Goal: Task Accomplishment & Management: Use online tool/utility

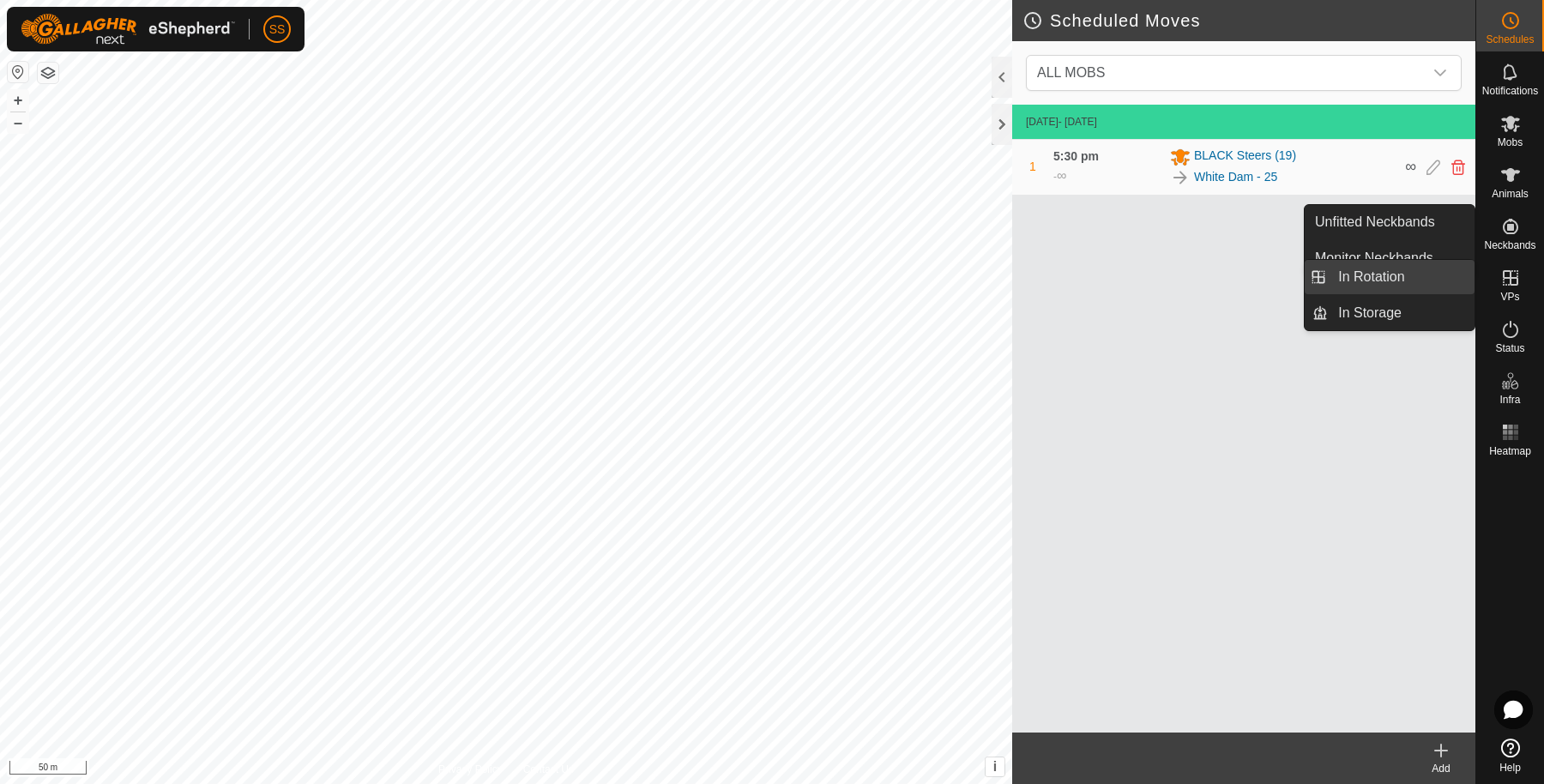
click at [1424, 276] on link "In Rotation" at bounding box center [1400, 276] width 146 height 34
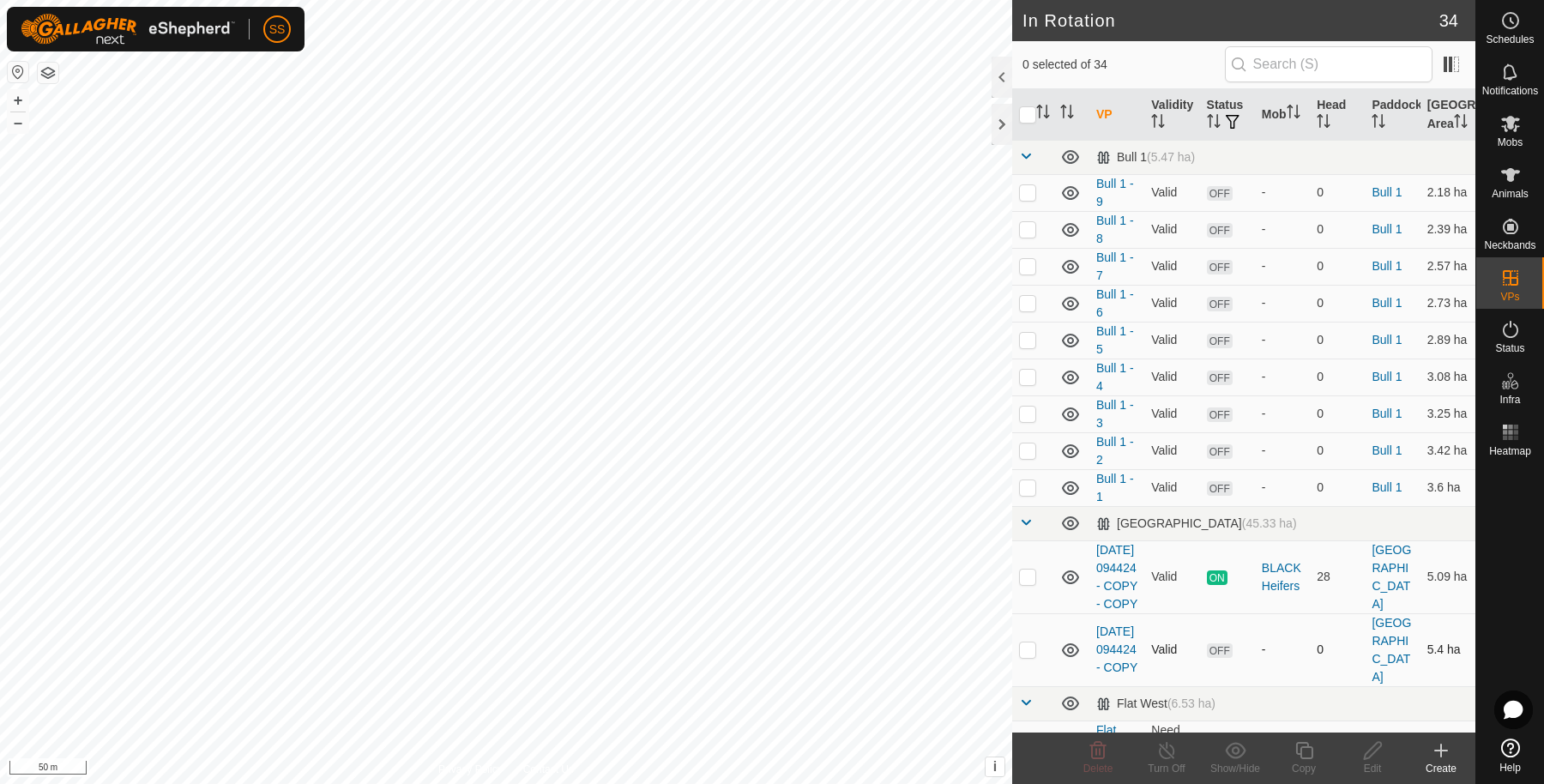
scroll to position [285, 0]
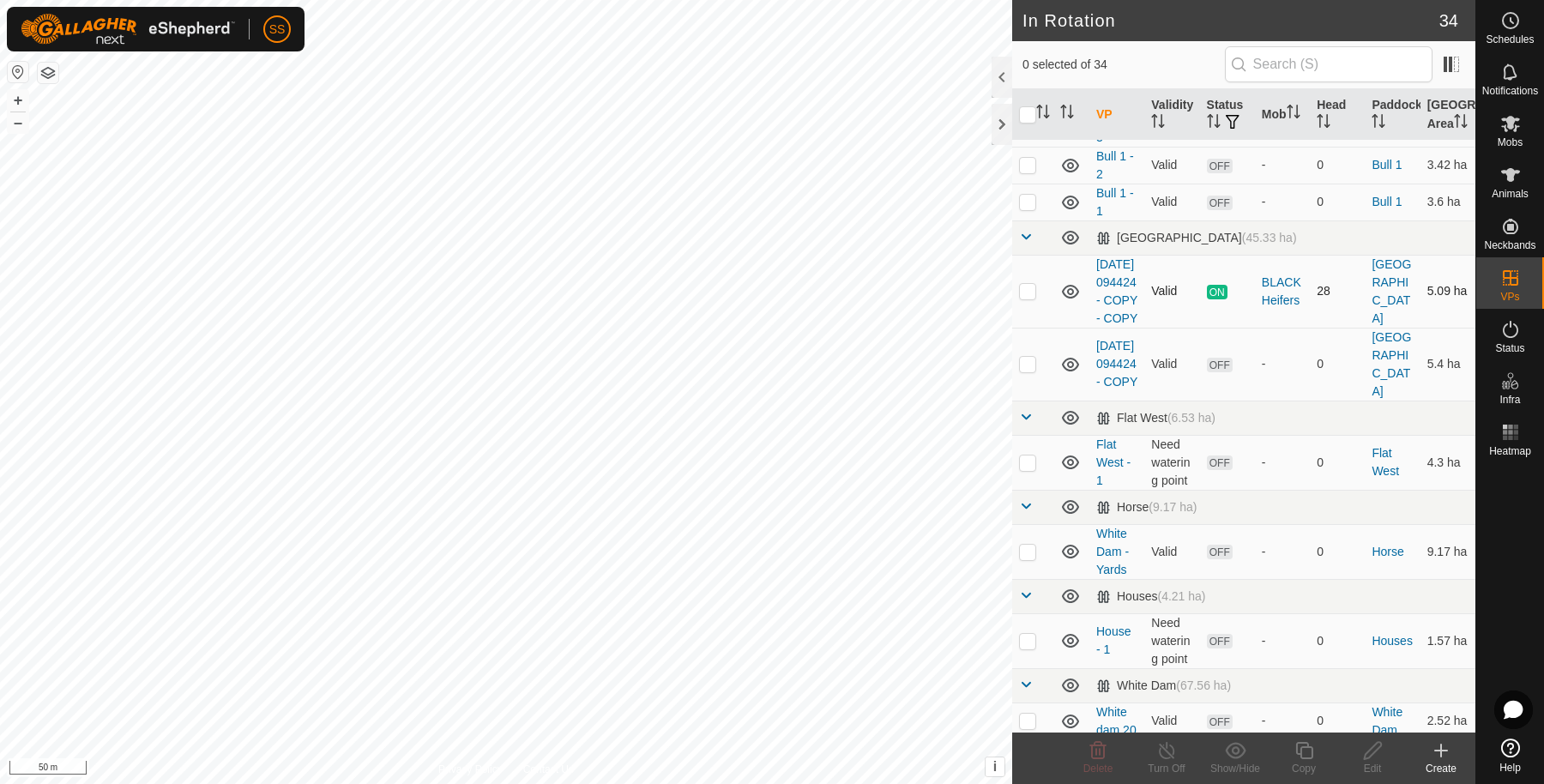
click at [1035, 298] on p-checkbox at bounding box center [1027, 290] width 17 height 13
checkbox input "true"
click at [1315, 761] on div "Copy" at bounding box center [1303, 768] width 69 height 15
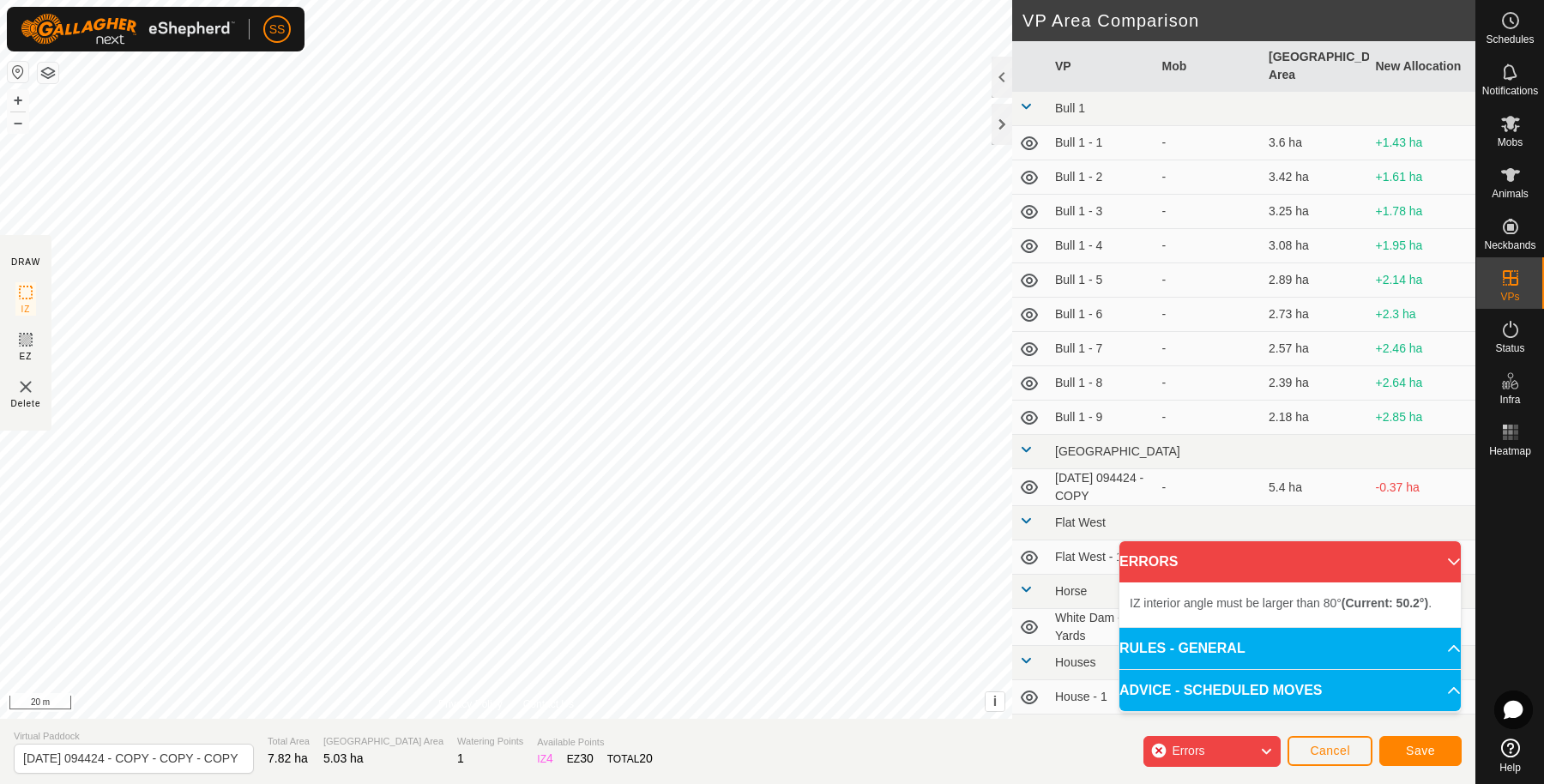
click at [314, 261] on div "IZ interior angle must be larger than 80° (Current: 50.2°) . + – ⇧ i This appli…" at bounding box center [506, 359] width 1012 height 719
click at [323, 273] on div "IZ interior angle must be larger than 80° (Current: 59.9°) . + – ⇧ i This appli…" at bounding box center [506, 359] width 1012 height 719
click at [350, 279] on div "IZ interior angle must be larger than 80° (Current: 59.9°) . + – ⇧ i This appli…" at bounding box center [506, 359] width 1012 height 719
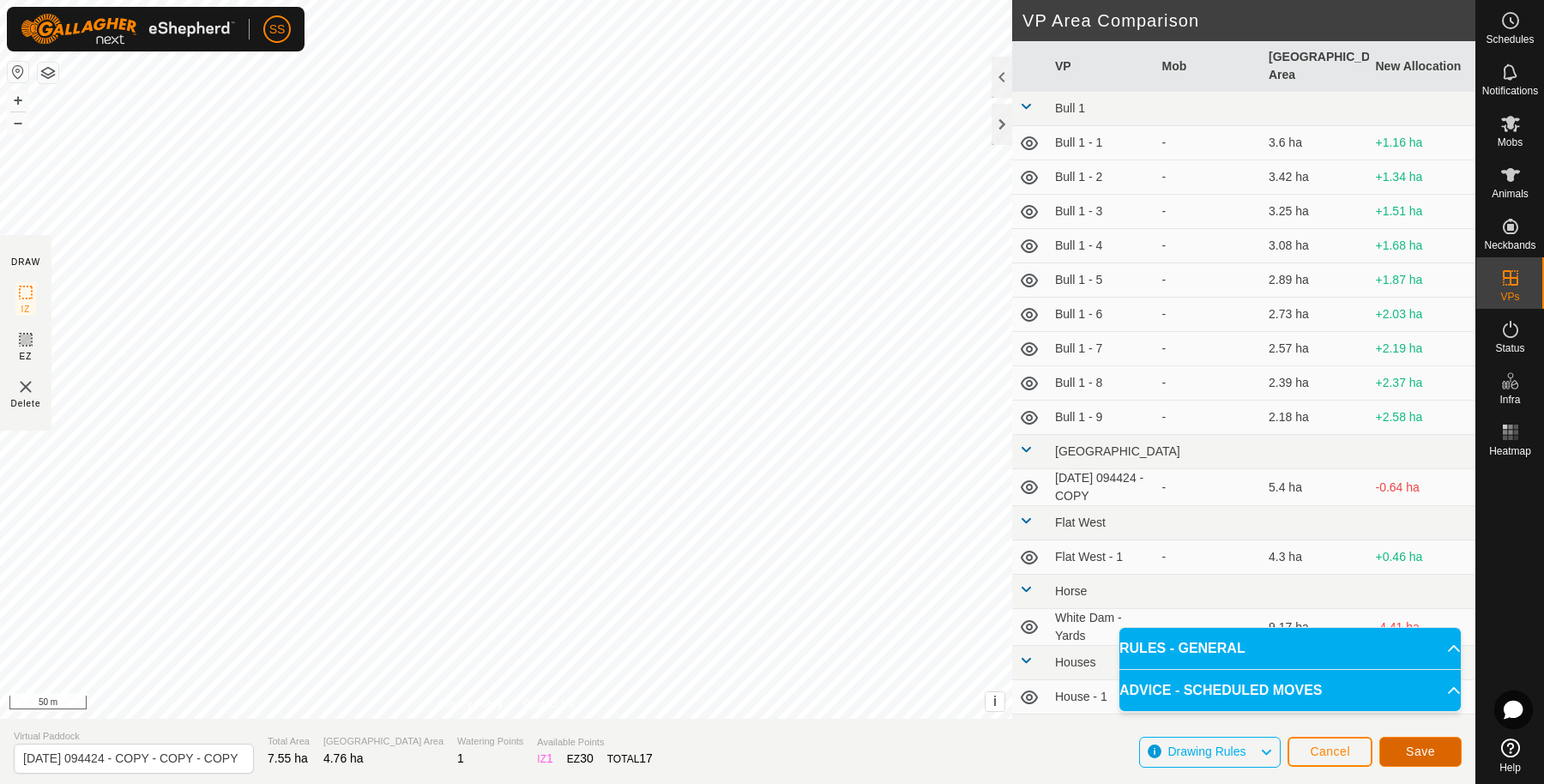
click at [1394, 753] on button "Save" at bounding box center [1420, 752] width 82 height 30
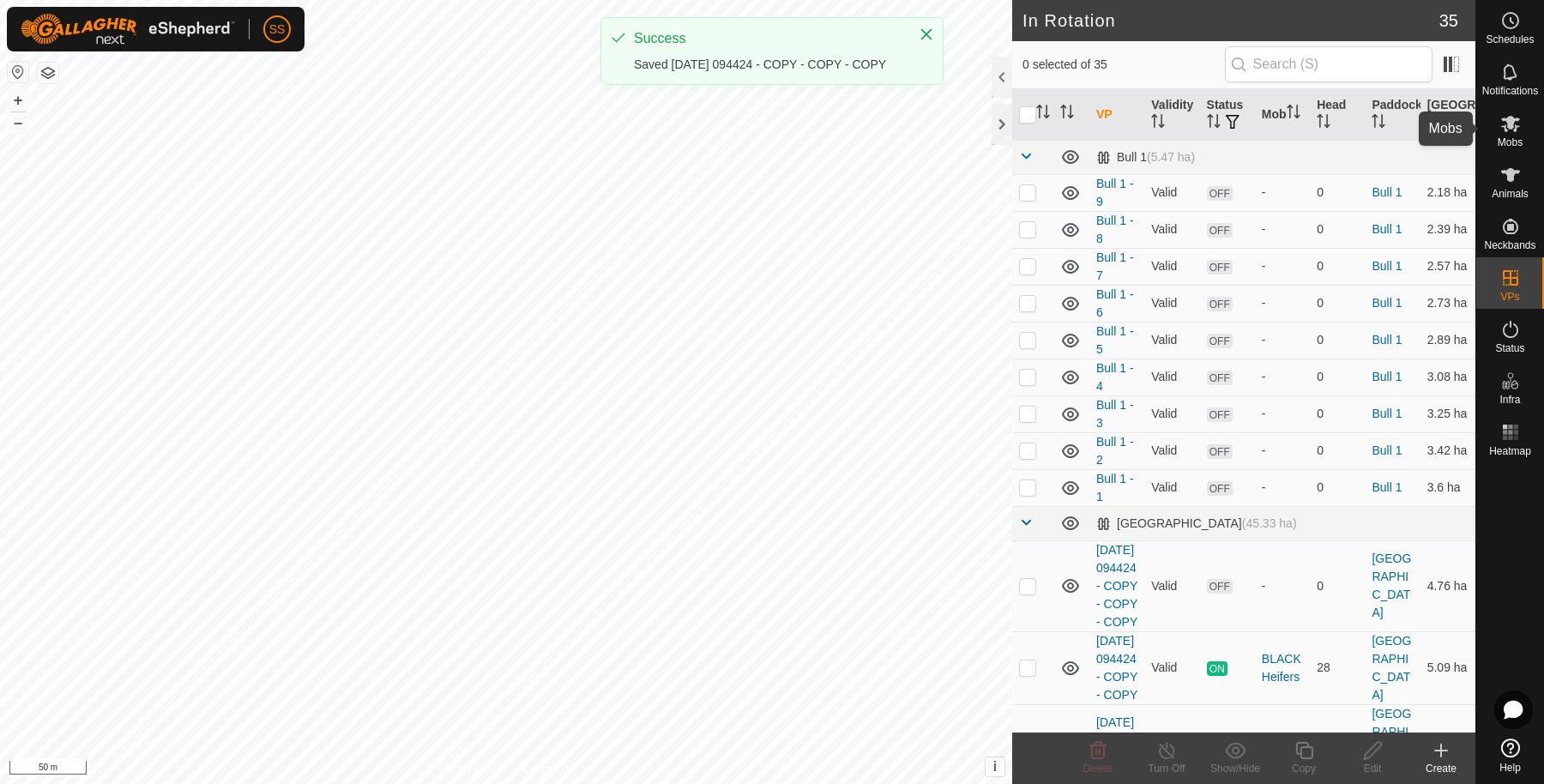
click at [1498, 127] on es-mob-svg-icon at bounding box center [1510, 123] width 31 height 28
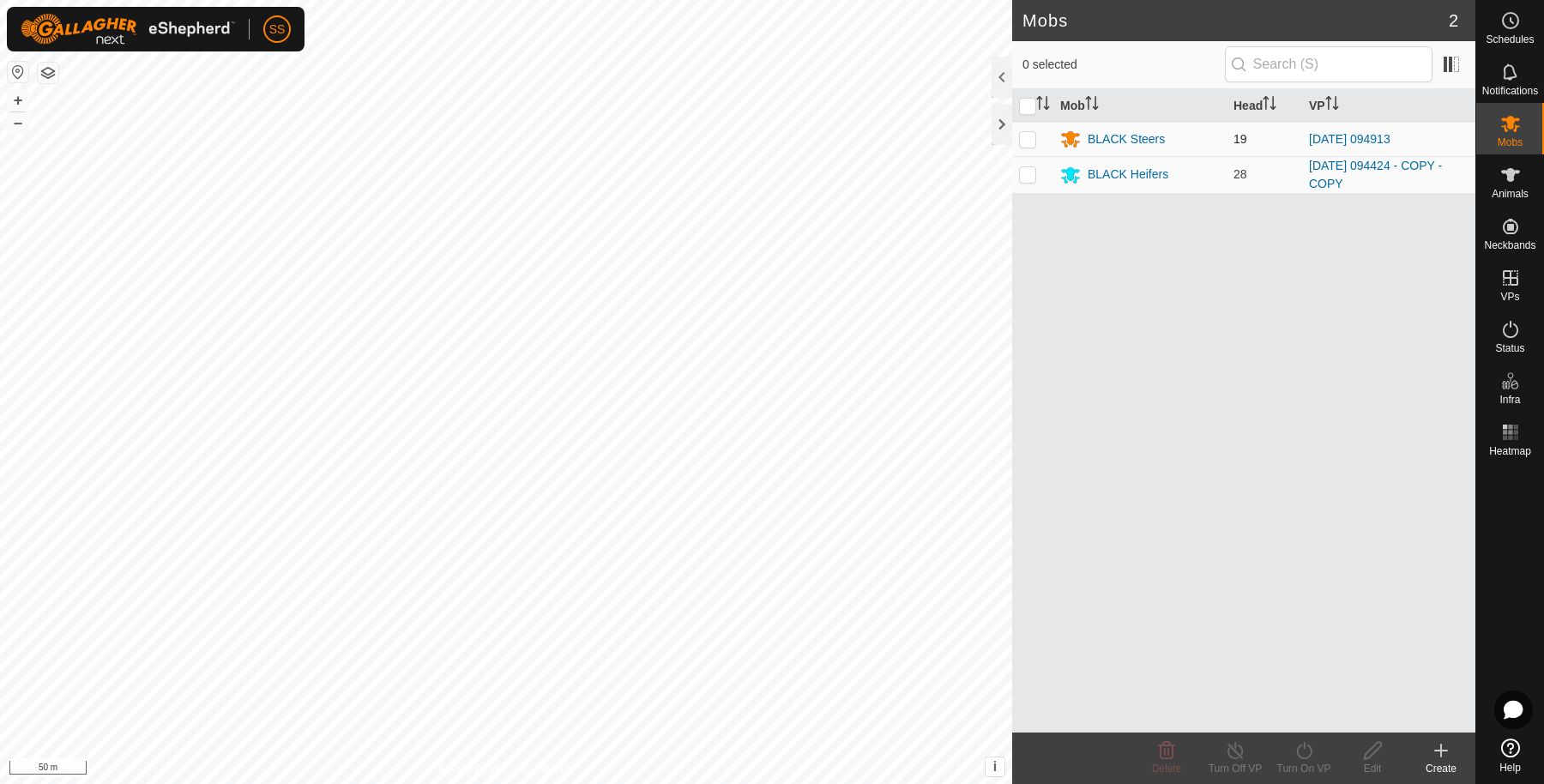
click at [1028, 141] on p-checkbox at bounding box center [1027, 138] width 17 height 13
checkbox input "true"
click at [1029, 177] on p-checkbox at bounding box center [1027, 173] width 17 height 13
checkbox input "true"
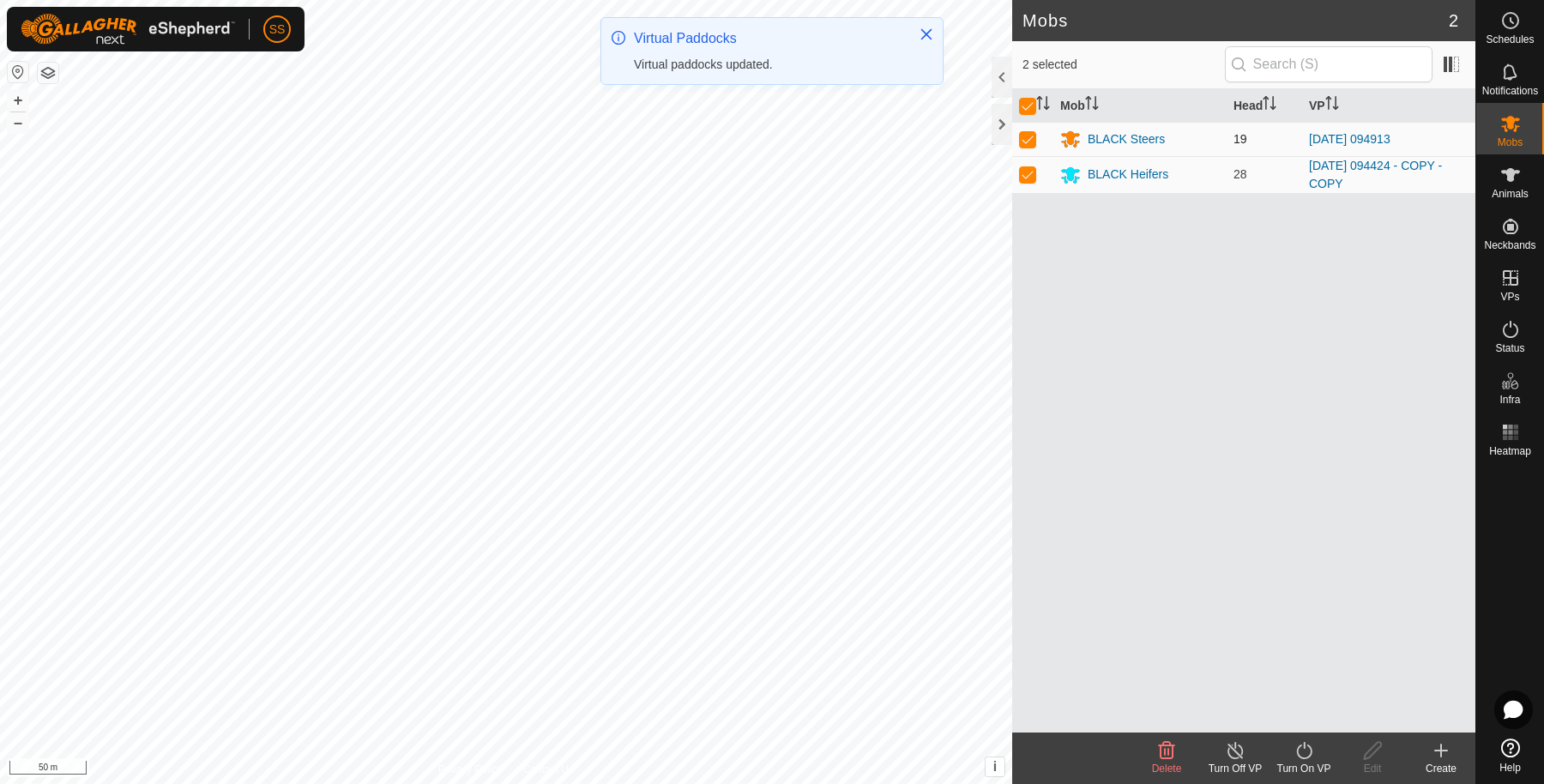
click at [1021, 143] on p-checkbox at bounding box center [1027, 138] width 17 height 13
checkbox input "false"
click at [1303, 746] on icon at bounding box center [1303, 750] width 15 height 17
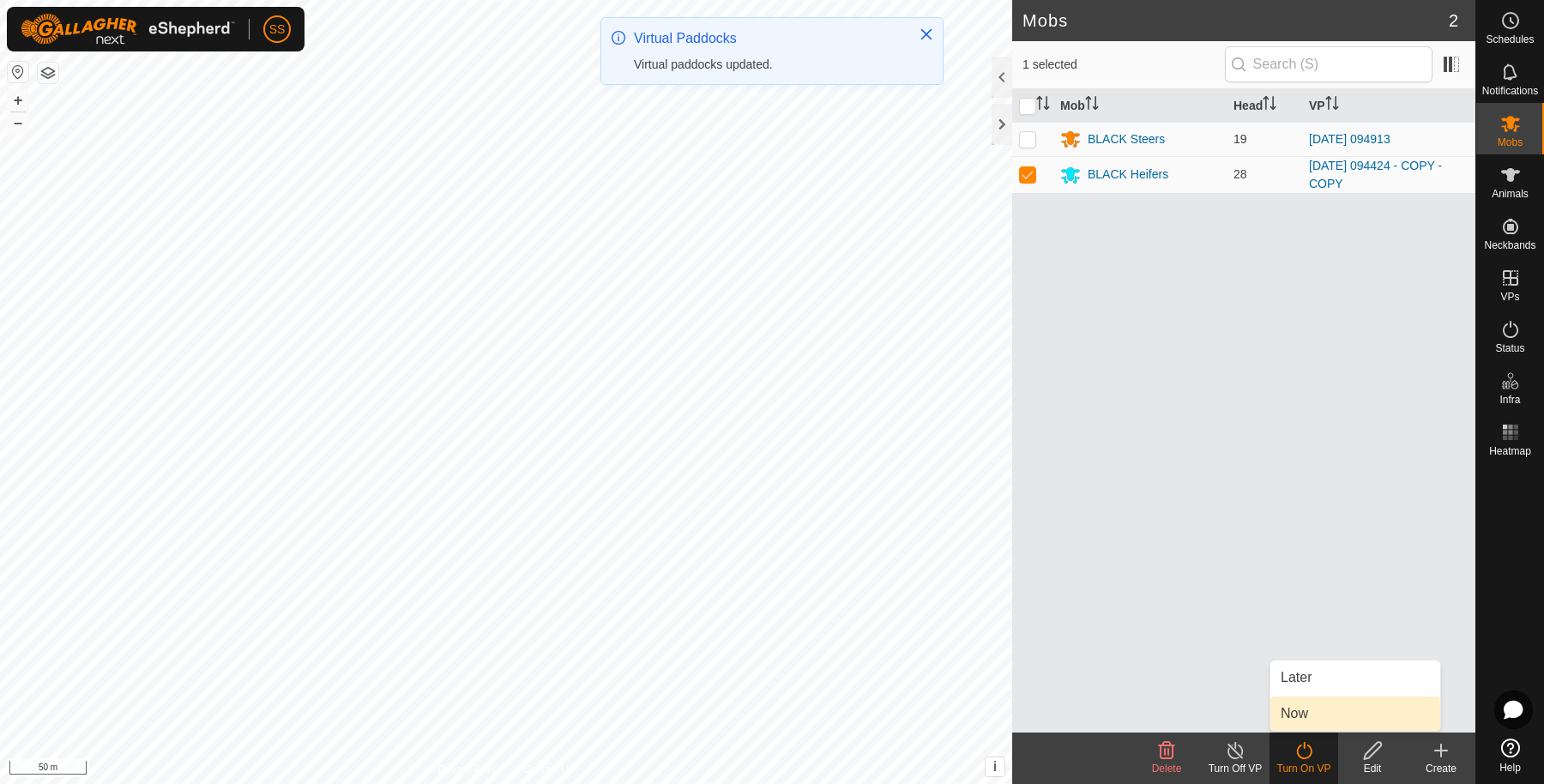
click at [1307, 701] on link "Now" at bounding box center [1355, 714] width 169 height 34
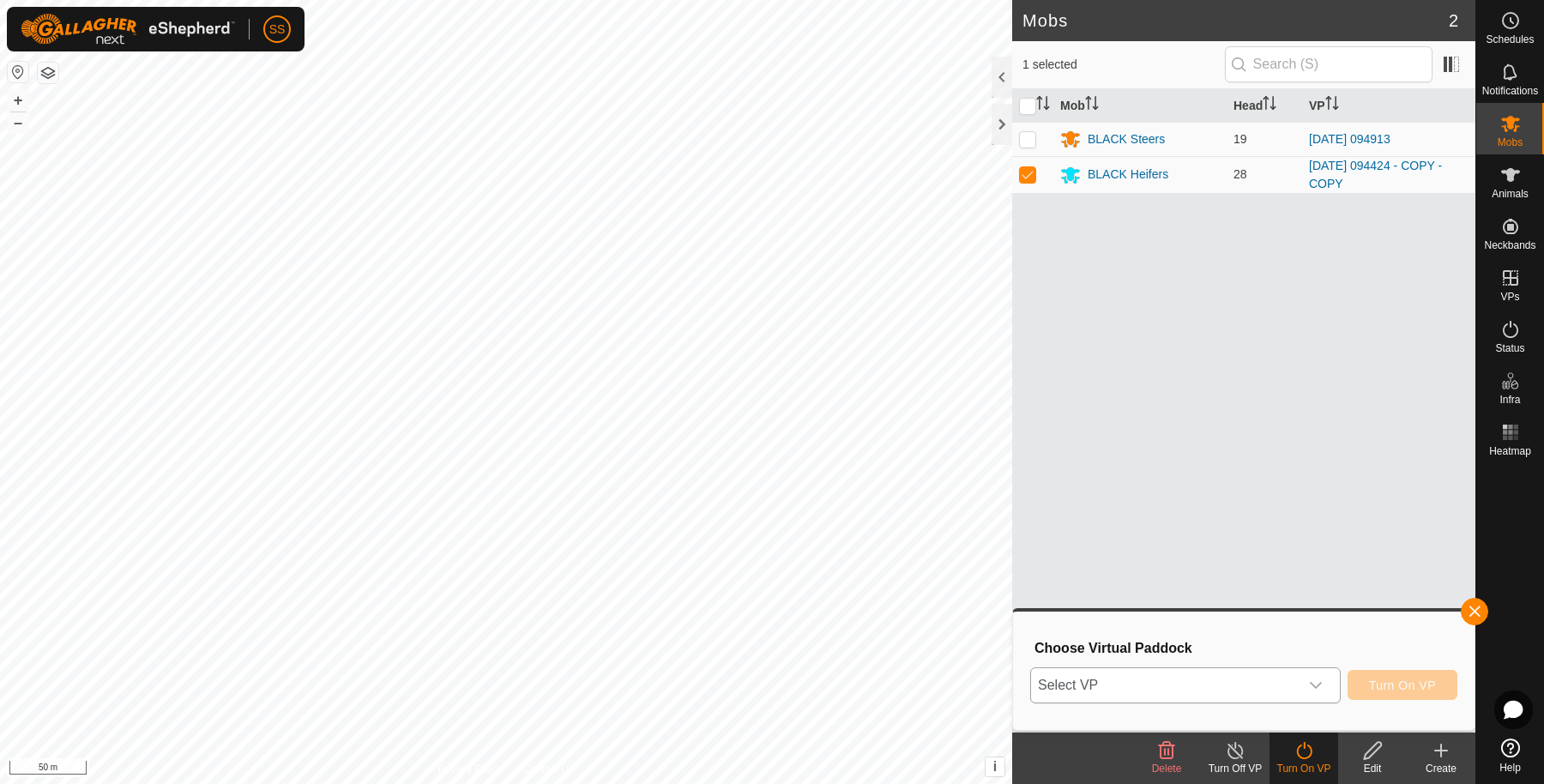
click at [1243, 681] on span "Select VP" at bounding box center [1165, 685] width 268 height 34
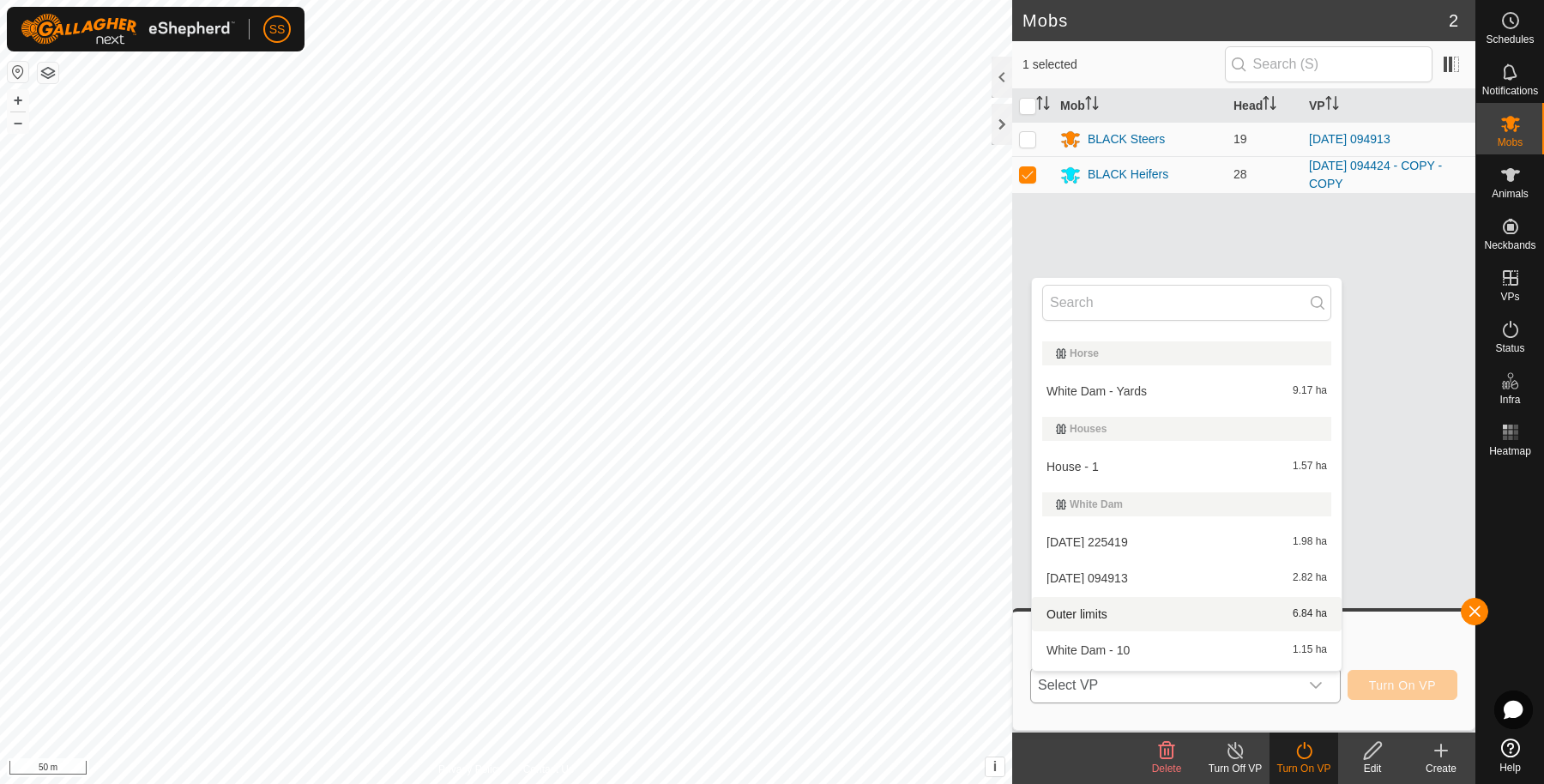
scroll to position [294, 0]
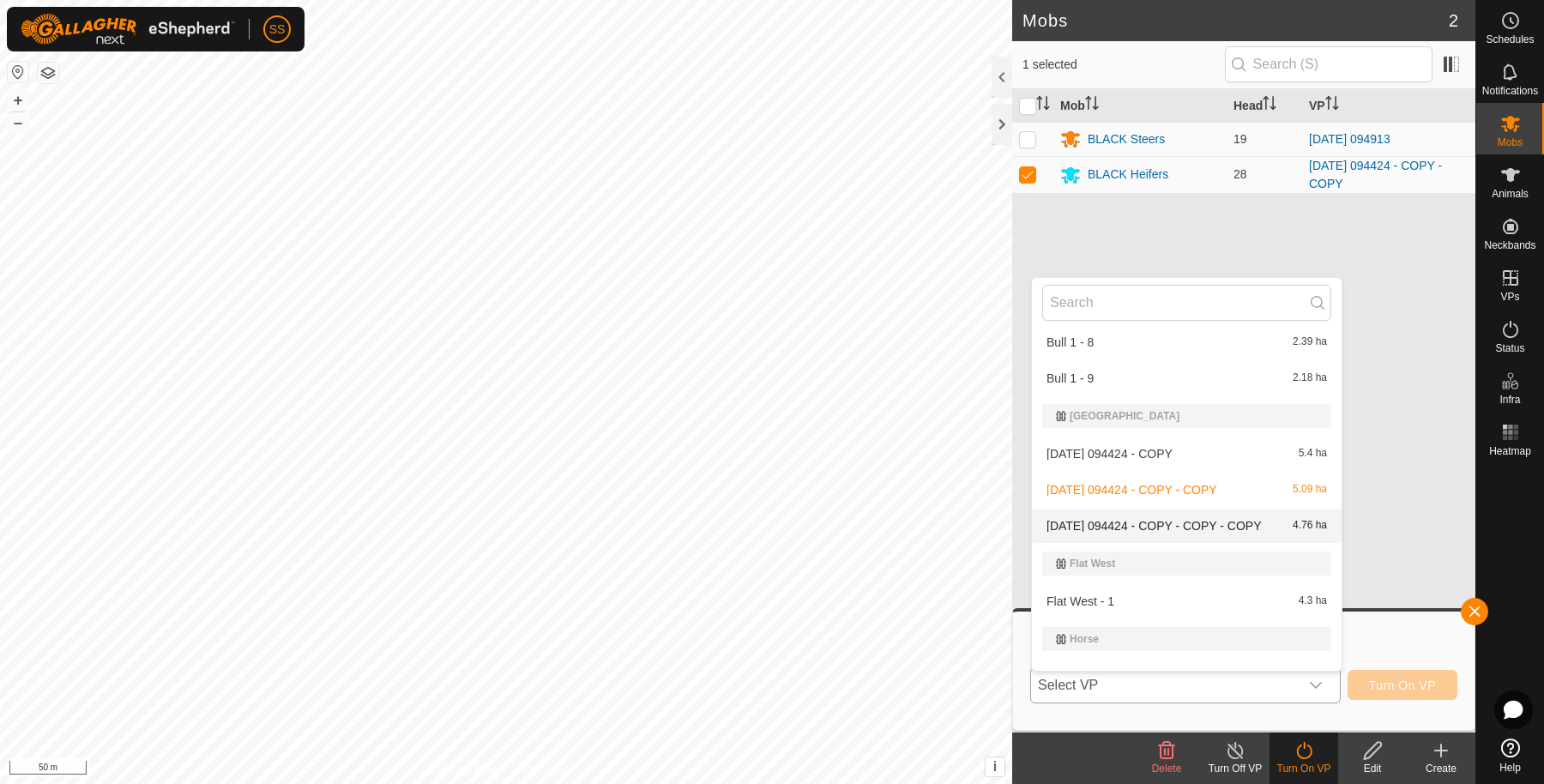
click at [1199, 519] on li "[DATE] 094424 - COPY - COPY - COPY 4.76 ha" at bounding box center [1186, 525] width 310 height 34
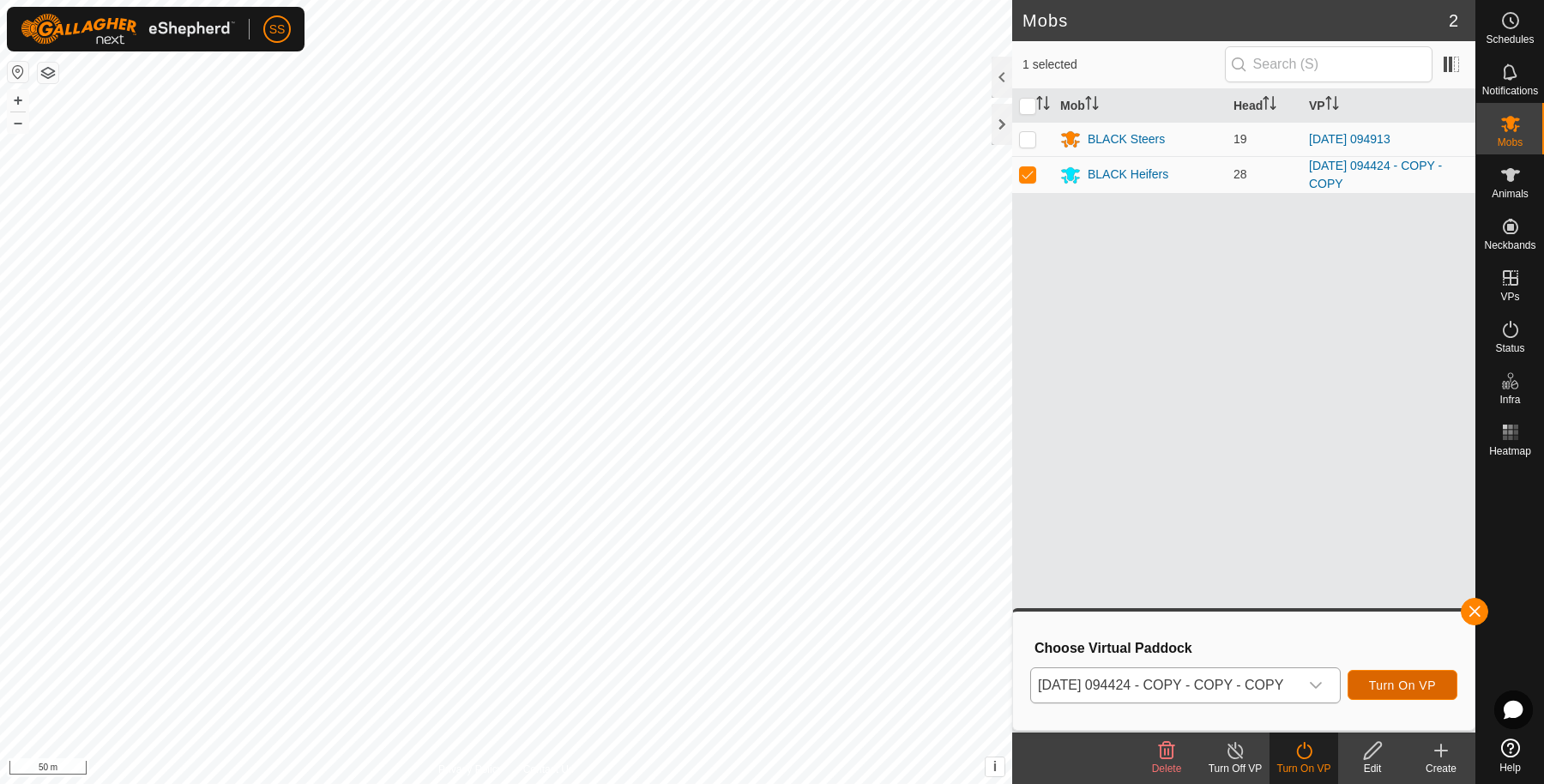
click at [1431, 682] on span "Turn On VP" at bounding box center [1402, 685] width 67 height 13
